Goal: Find specific page/section: Find specific page/section

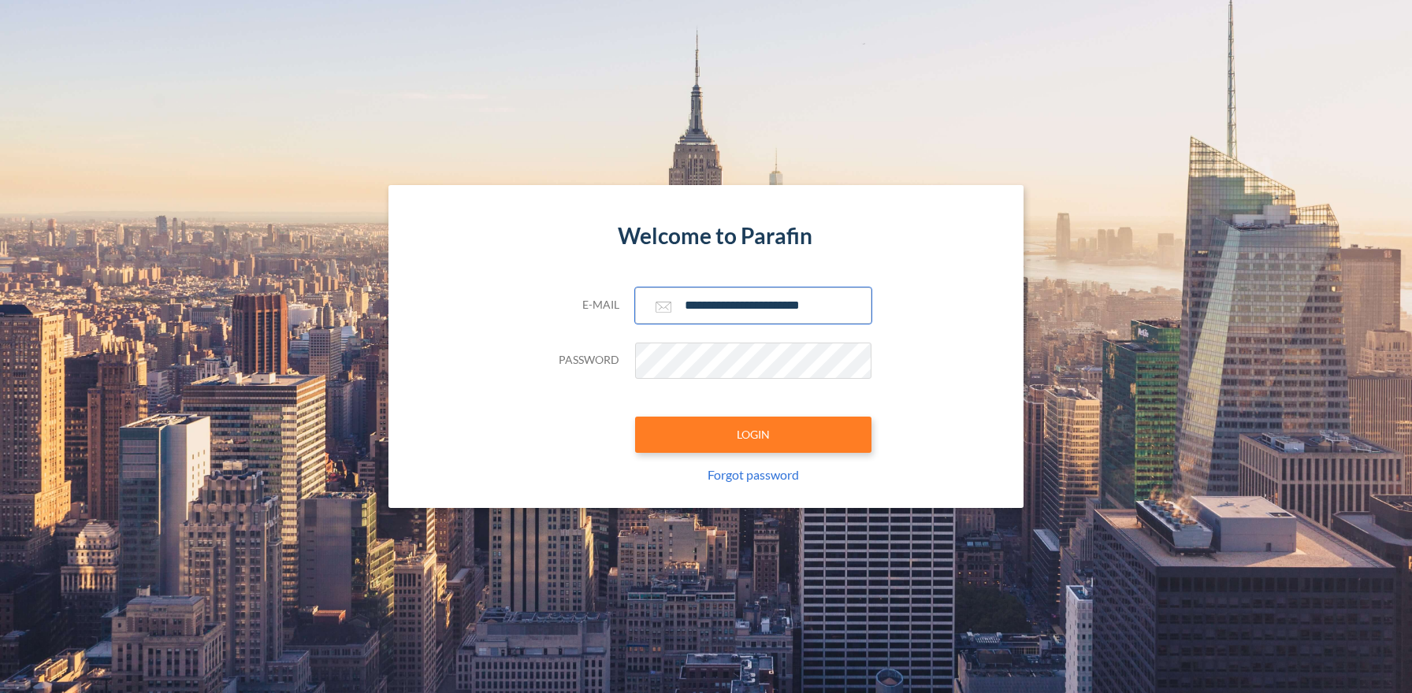
type input "**********"
click at [752, 434] on button "LOGIN" at bounding box center [753, 435] width 236 height 36
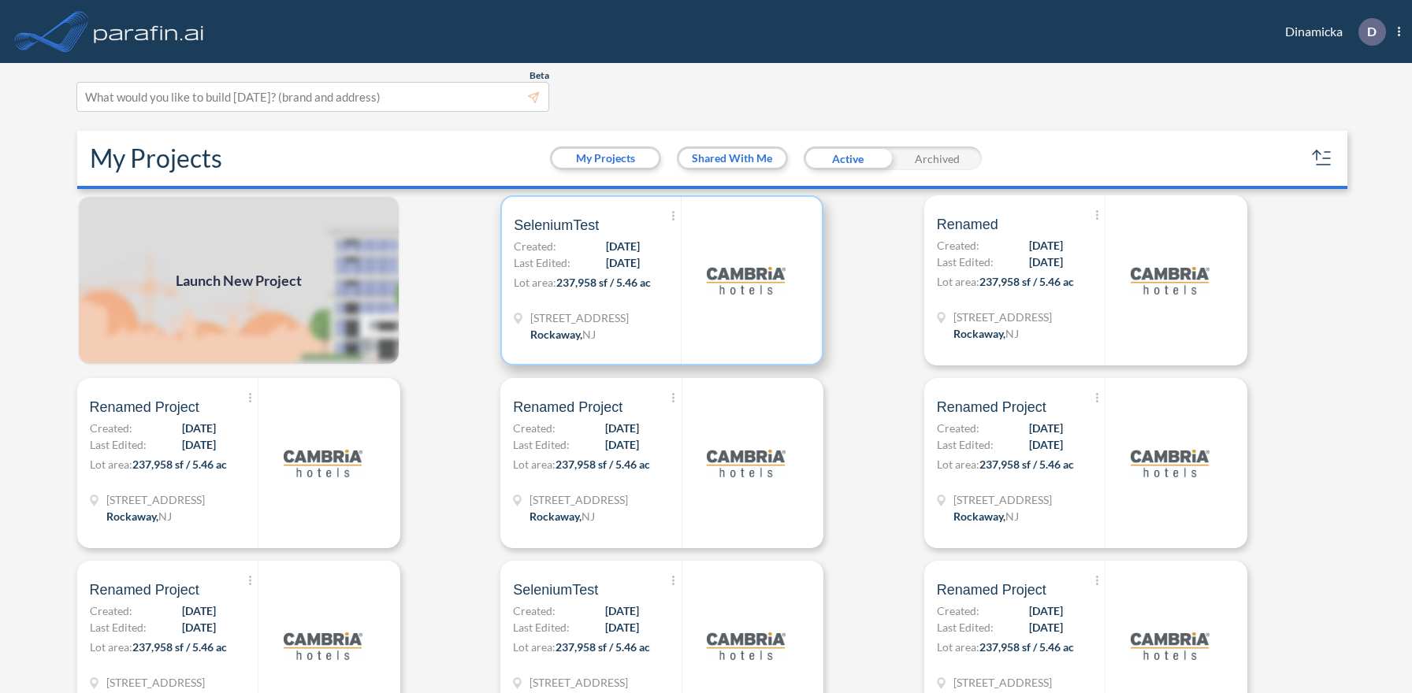
scroll to position [4, 0]
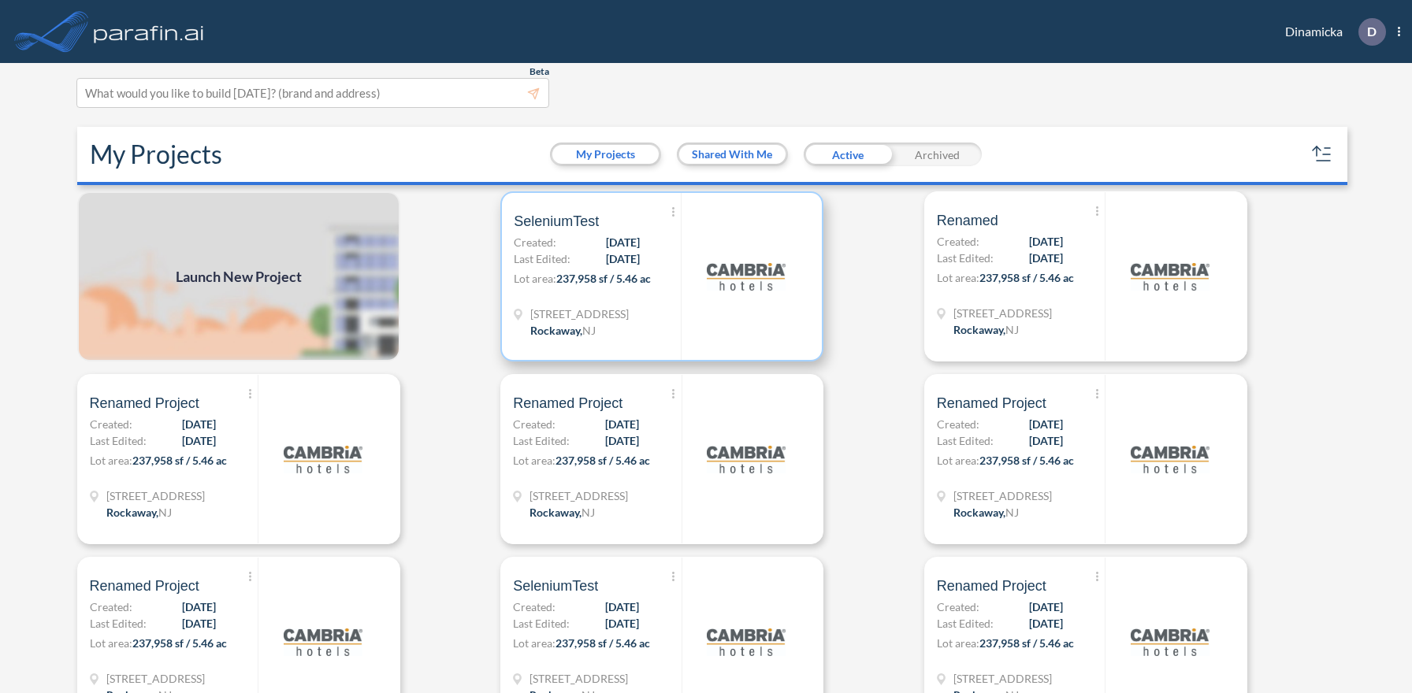
click at [662, 276] on p "Lot area: 237,958 sf / 5.46 ac" at bounding box center [597, 281] width 167 height 23
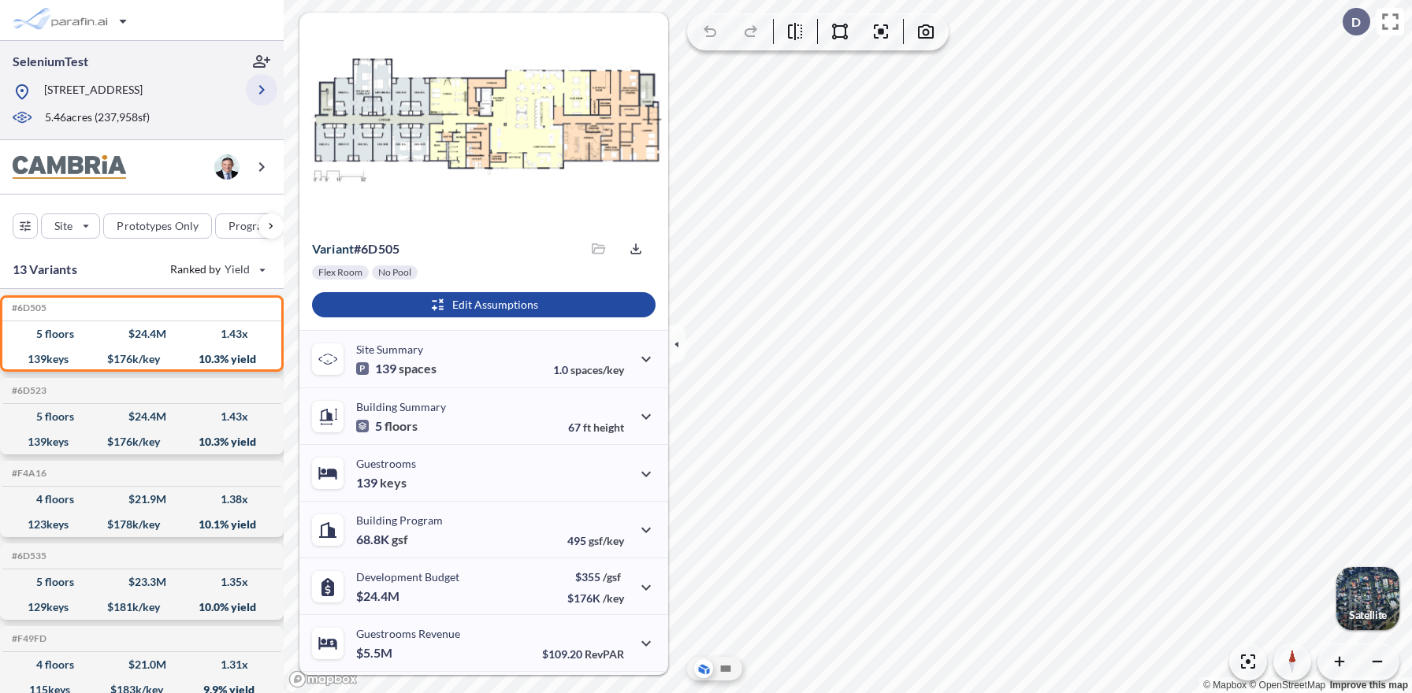
click at [262, 90] on icon "button" at bounding box center [261, 89] width 19 height 19
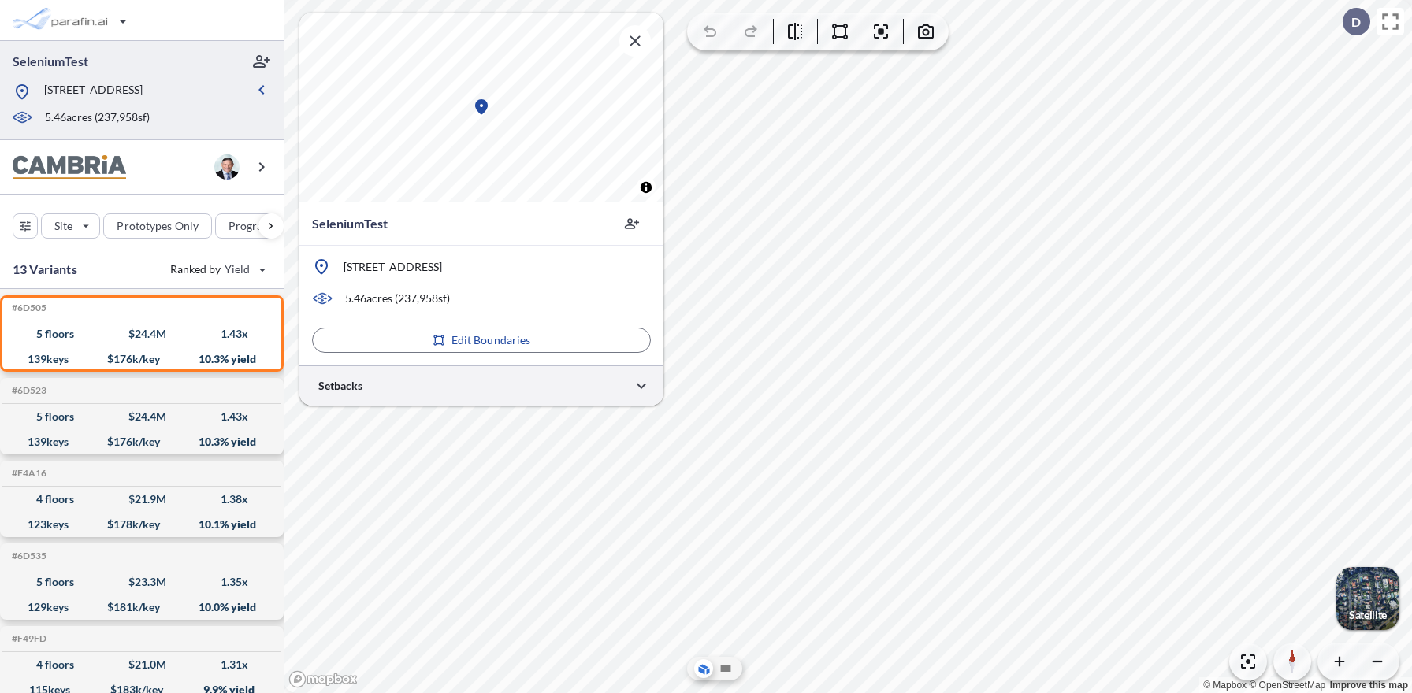
click at [481, 385] on div at bounding box center [481, 385] width 364 height 40
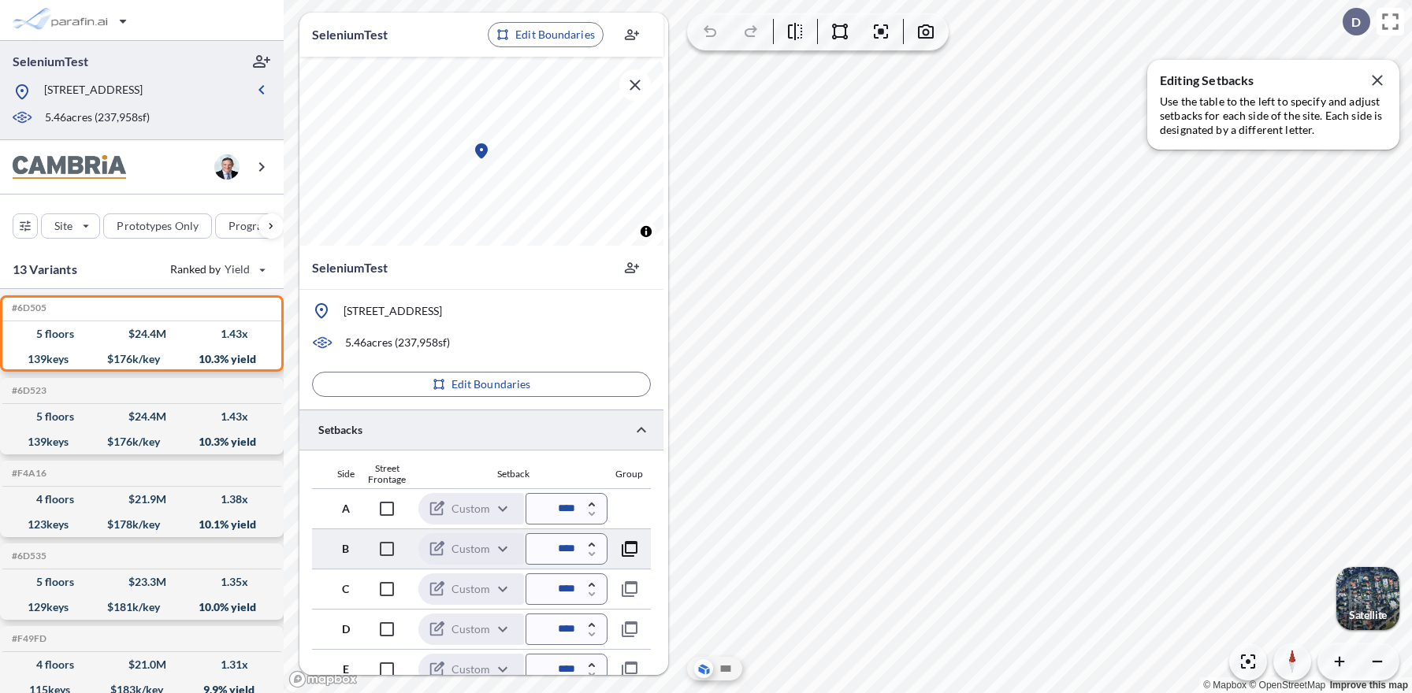
scroll to position [456, 0]
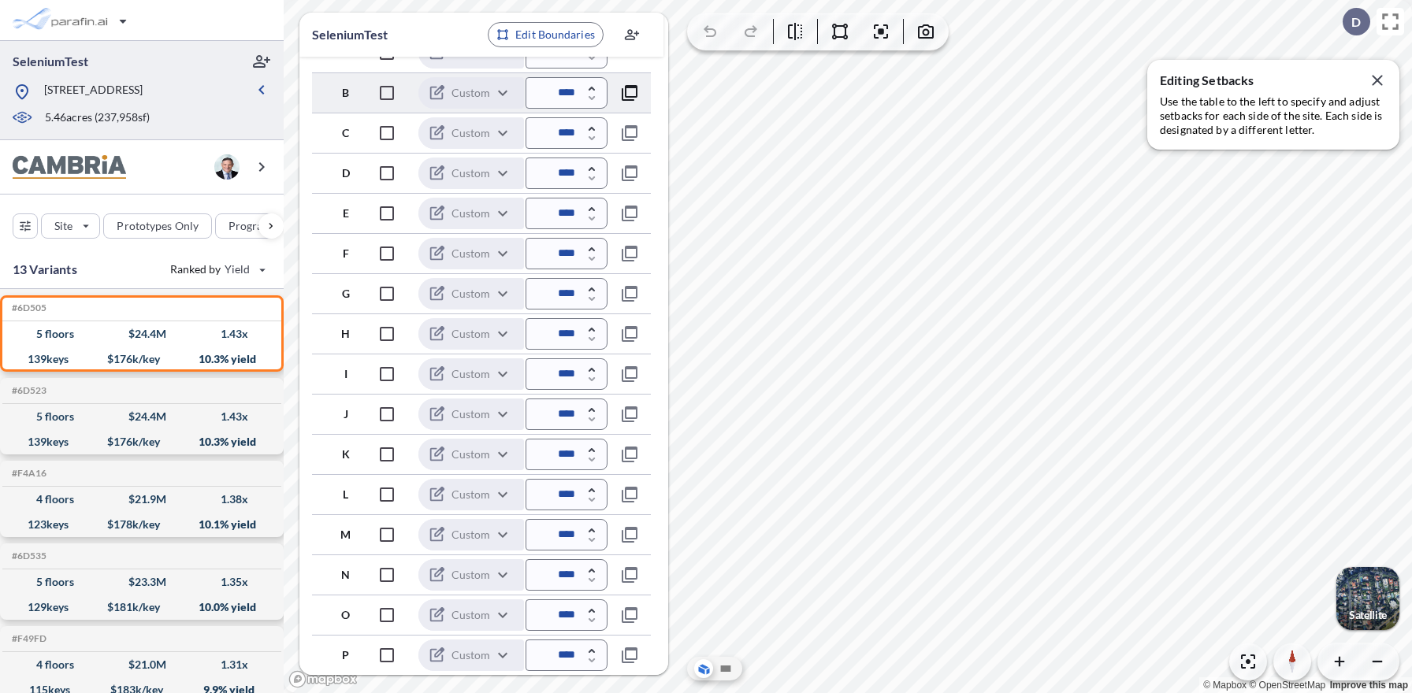
click at [629, 92] on icon "button" at bounding box center [629, 92] width 19 height 19
